Goal: Task Accomplishment & Management: Use online tool/utility

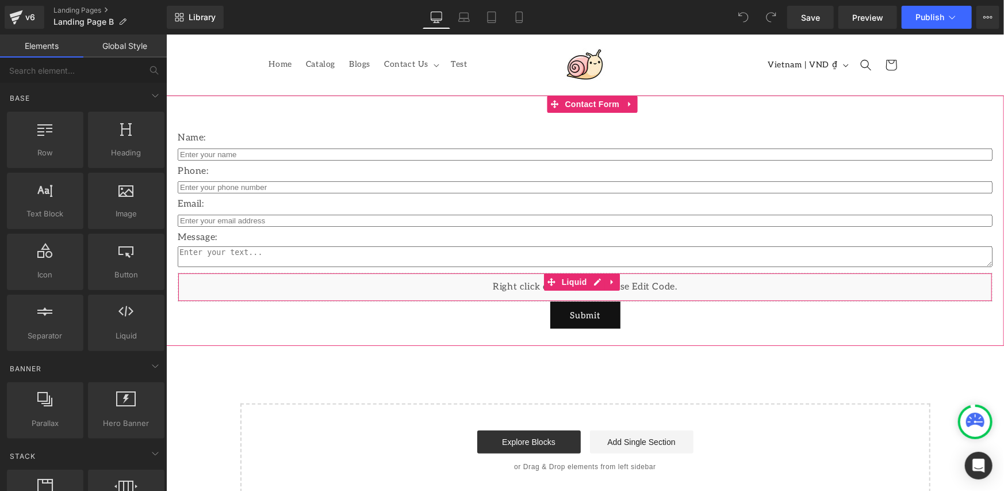
click at [600, 281] on div "Liquid" at bounding box center [584, 286] width 815 height 29
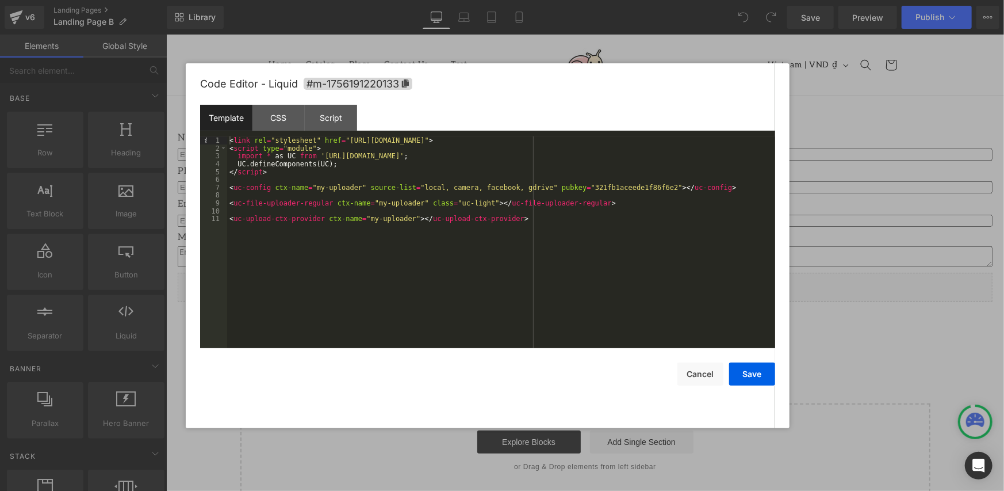
click at [439, 196] on div "< link rel = "stylesheet" href = "[URL][DOMAIN_NAME]" > < script type = "module…" at bounding box center [501, 249] width 548 height 227
click at [704, 374] on button "Cancel" at bounding box center [700, 373] width 46 height 23
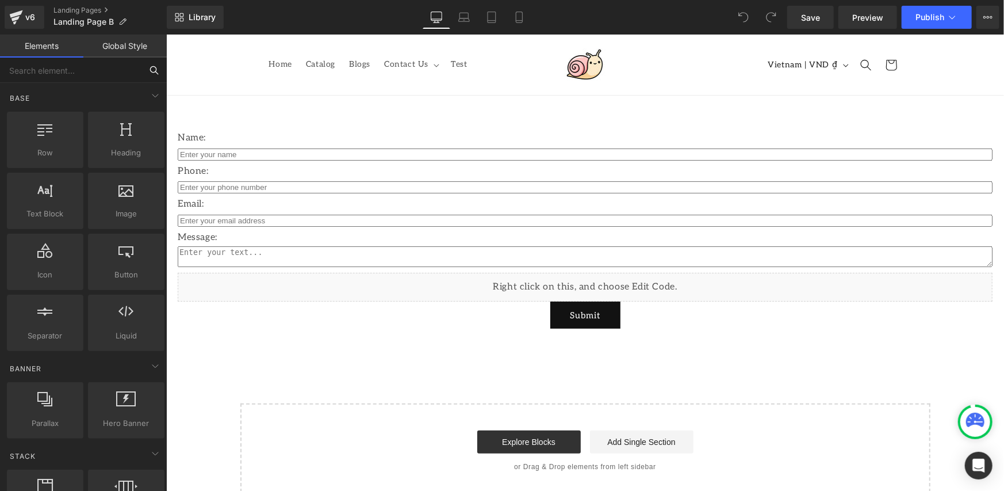
click at [108, 71] on input "text" at bounding box center [70, 70] width 141 height 25
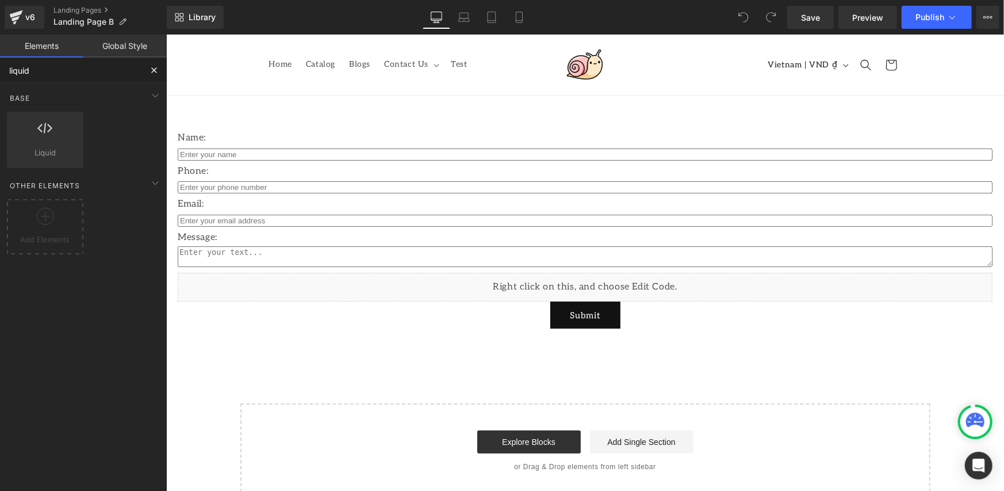
type input "liquid"
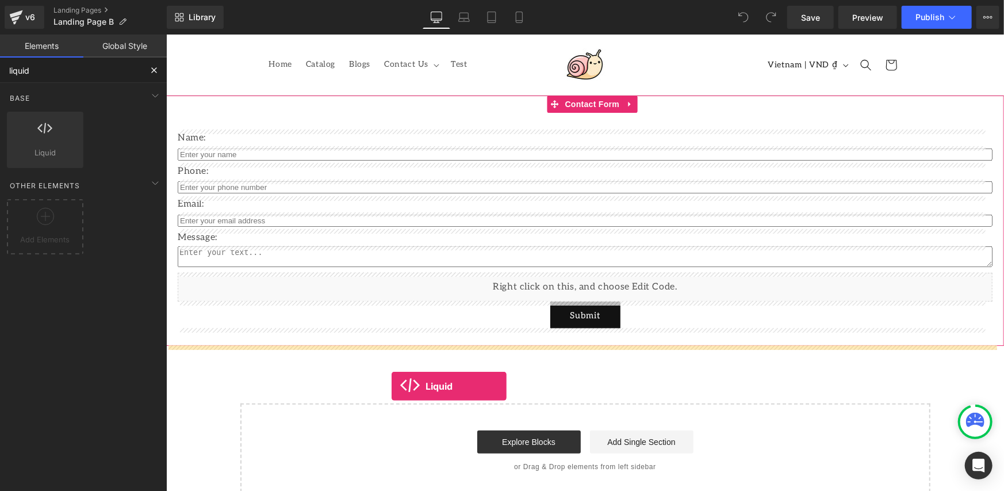
drag, startPoint x: 222, startPoint y: 168, endPoint x: 391, endPoint y: 385, distance: 275.4
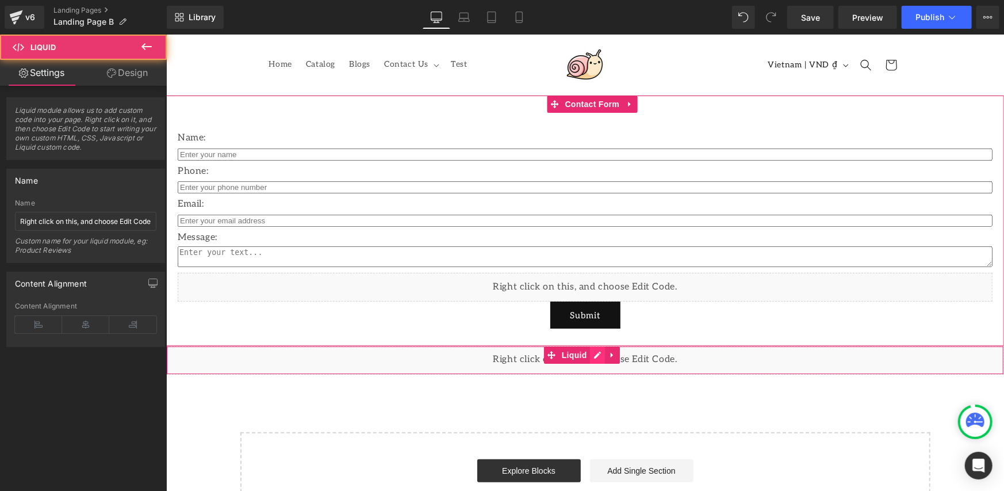
click at [594, 355] on div "Liquid" at bounding box center [585, 359] width 838 height 29
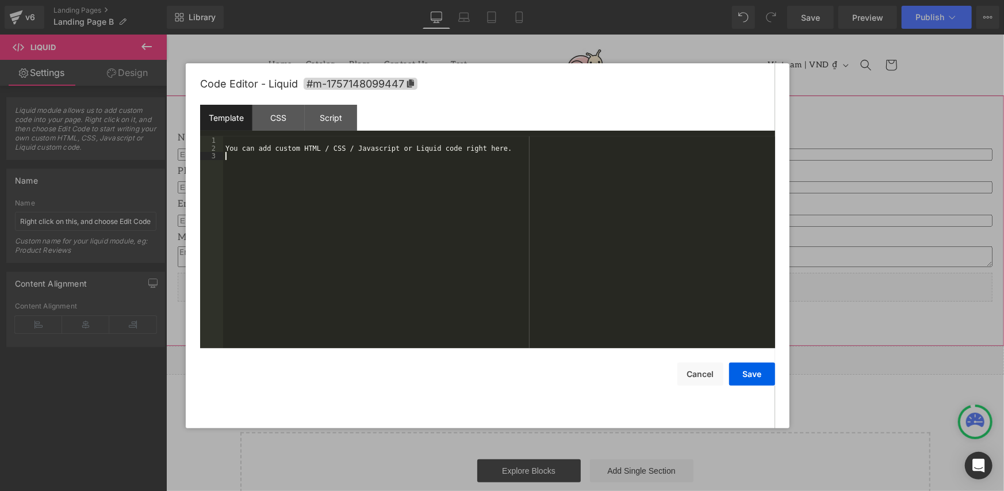
click at [389, 184] on div "You can add custom HTML / CSS / Javascript or Liquid code right here." at bounding box center [499, 249] width 552 height 227
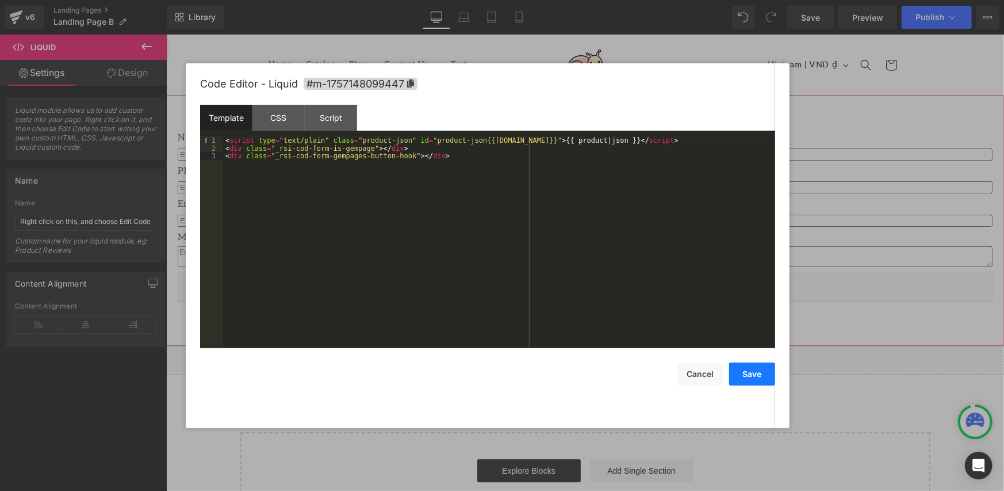
click at [749, 372] on button "Save" at bounding box center [752, 373] width 46 height 23
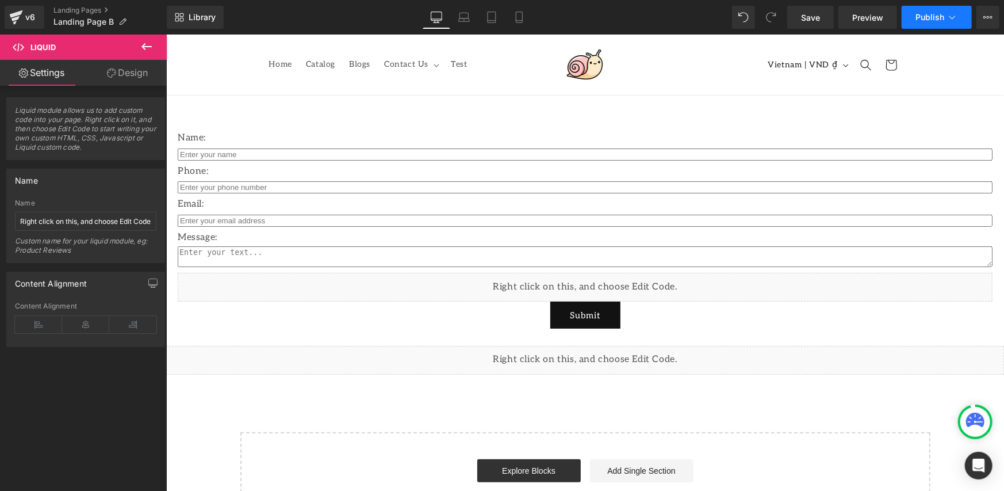
click at [922, 24] on button "Publish" at bounding box center [937, 17] width 70 height 23
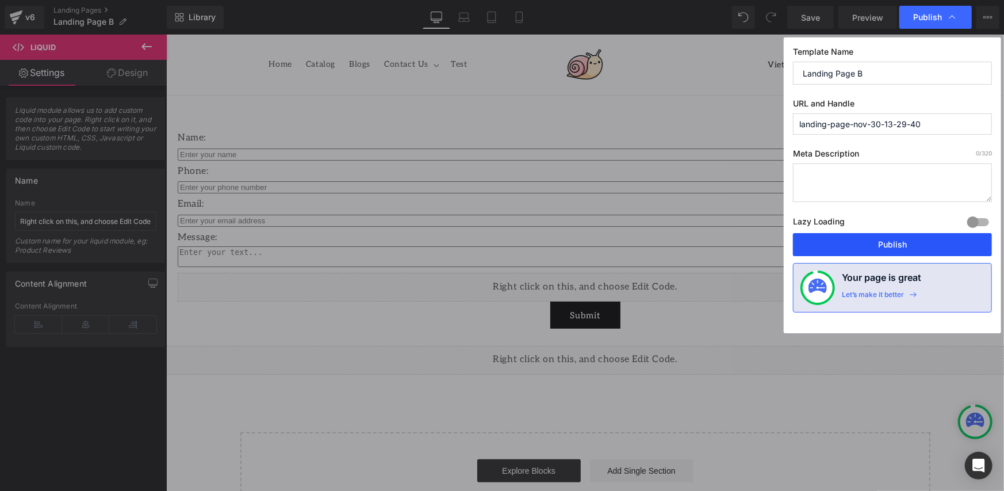
click at [881, 246] on button "Publish" at bounding box center [892, 244] width 199 height 23
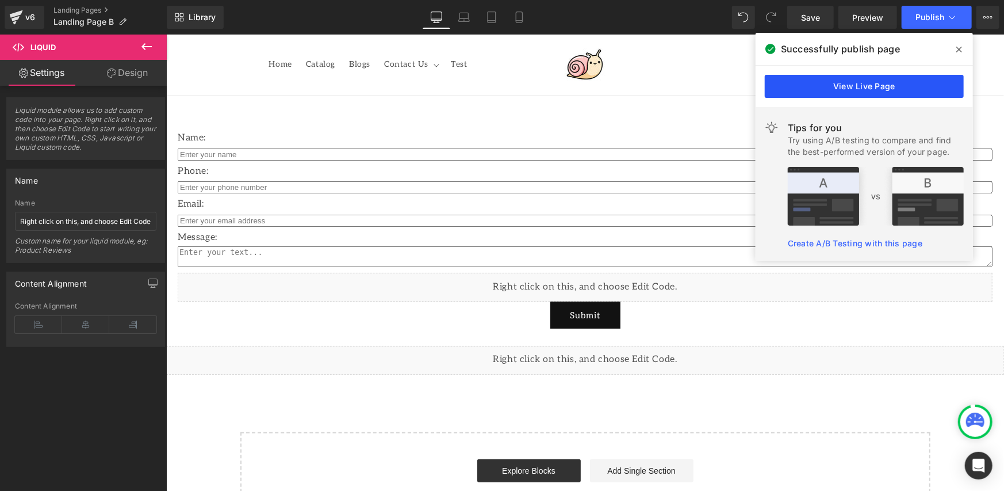
click at [800, 87] on link "View Live Page" at bounding box center [864, 86] width 199 height 23
